Goal: Task Accomplishment & Management: Use online tool/utility

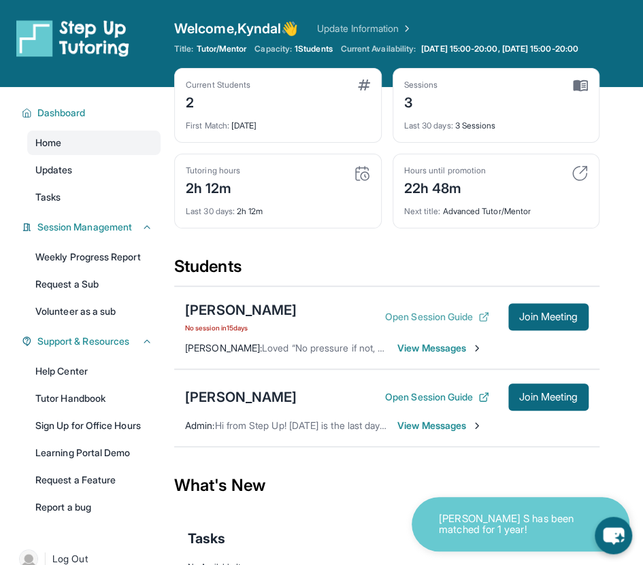
click at [444, 320] on button "Open Session Guide" at bounding box center [437, 317] width 104 height 14
click at [433, 390] on button "Open Session Guide" at bounding box center [437, 397] width 104 height 14
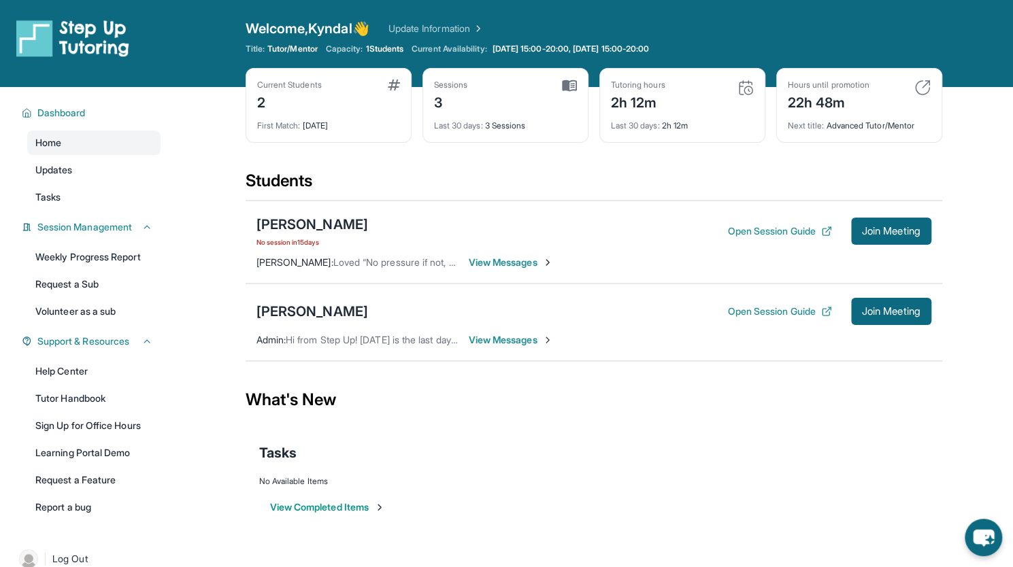
click at [493, 267] on span "View Messages" at bounding box center [511, 263] width 85 height 14
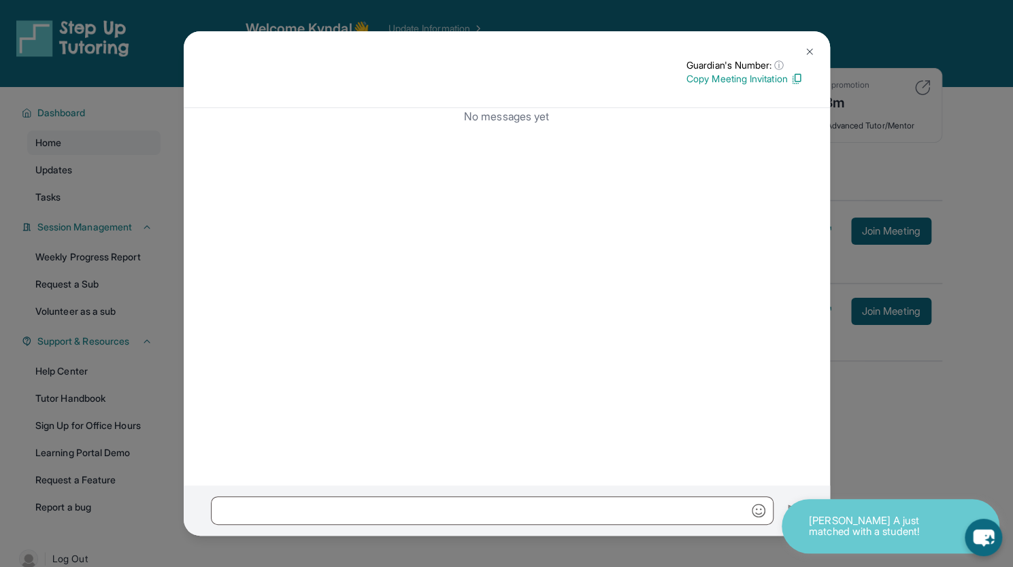
click at [652, 52] on img at bounding box center [809, 51] width 11 height 11
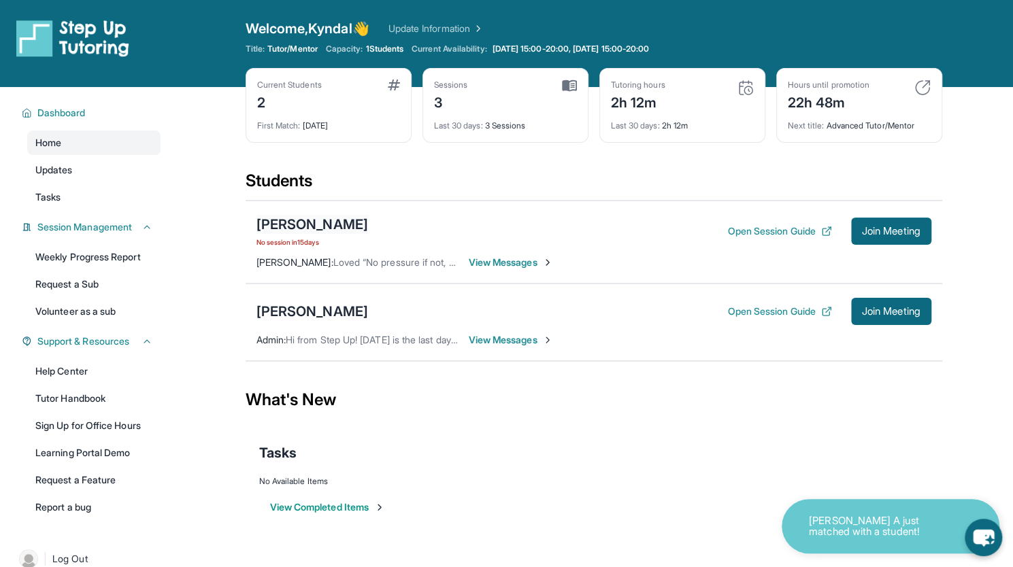
click at [283, 224] on div "Khloe Lee" at bounding box center [312, 224] width 112 height 19
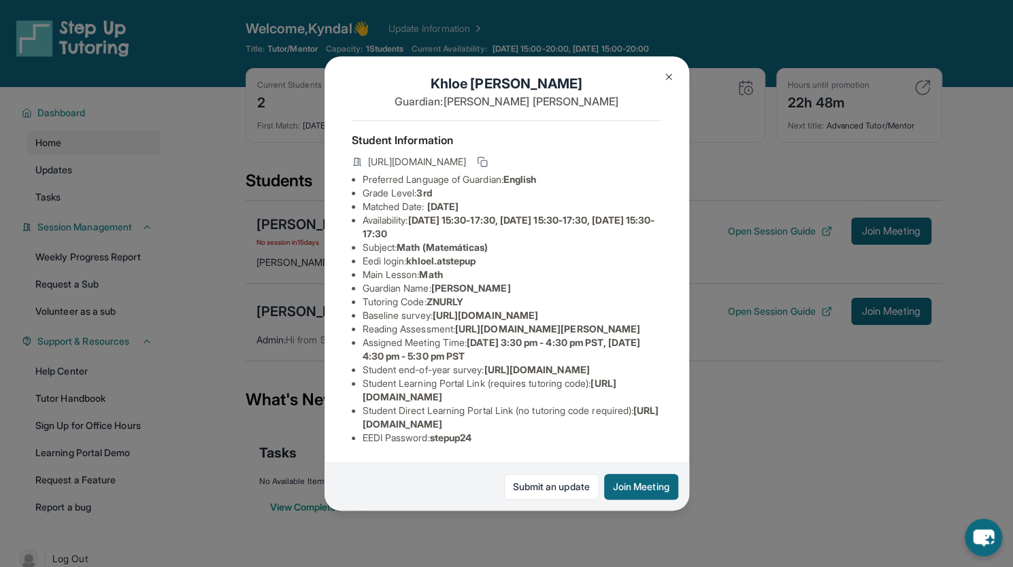
scroll to position [152, 0]
click at [652, 71] on button at bounding box center [668, 76] width 27 height 27
